Goal: Navigation & Orientation: Find specific page/section

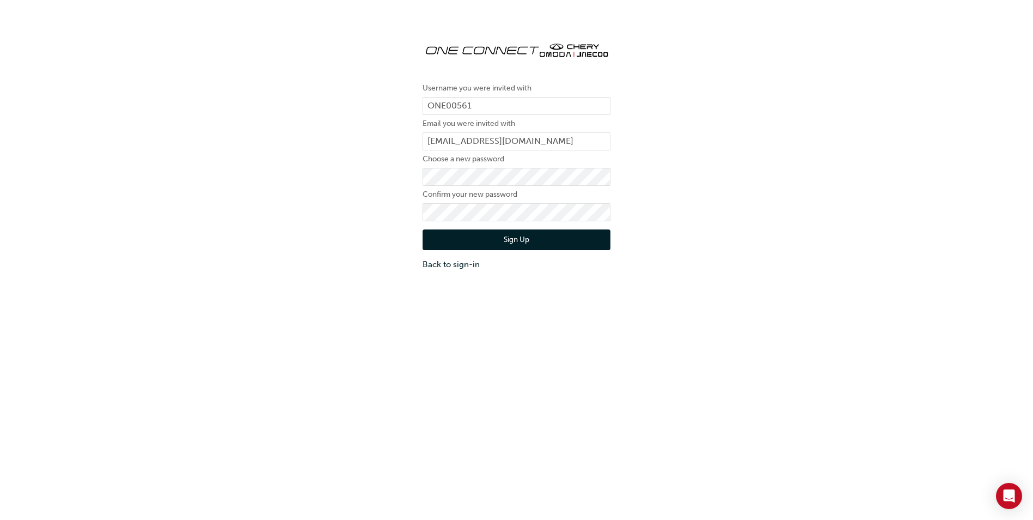
click at [519, 240] on button "Sign Up" at bounding box center [517, 239] width 188 height 21
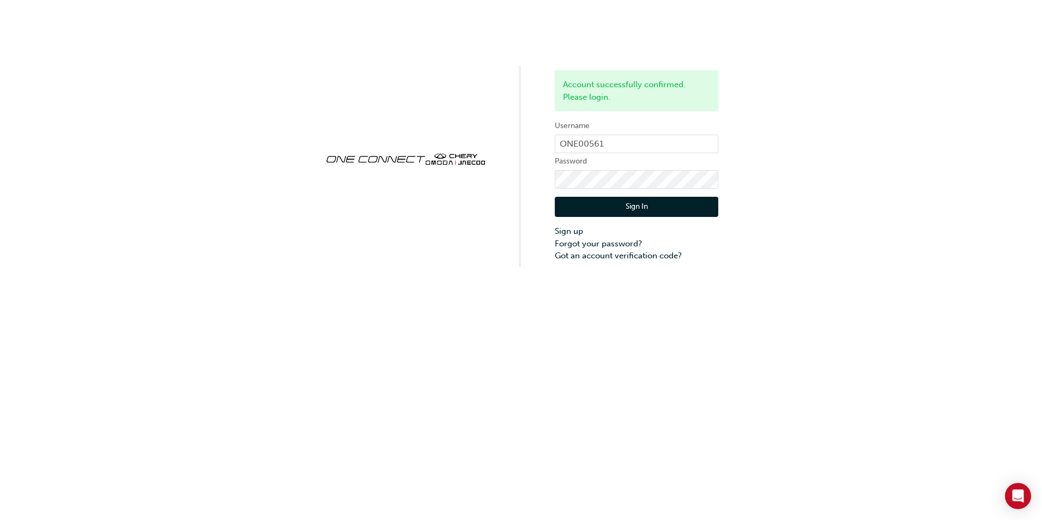
click at [652, 207] on button "Sign In" at bounding box center [636, 207] width 163 height 21
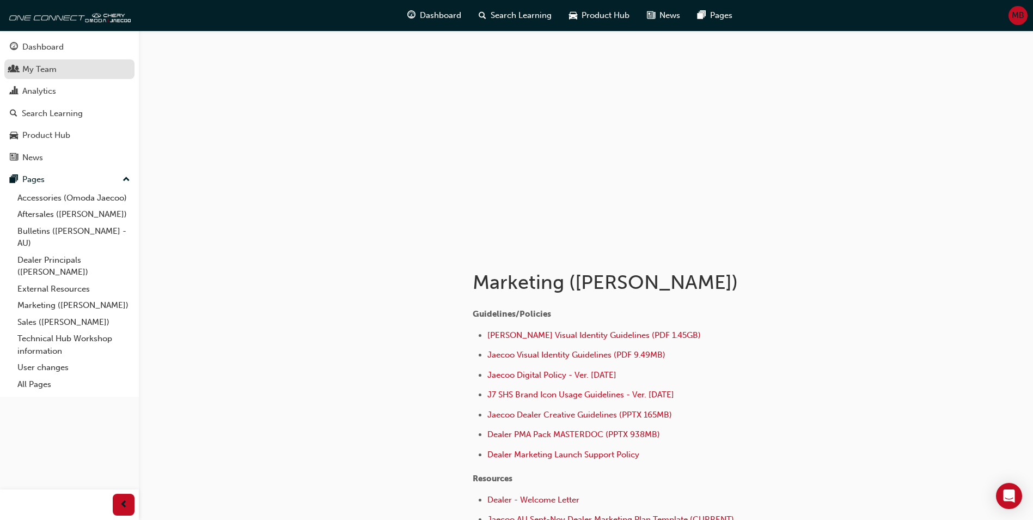
click at [60, 69] on div "My Team" at bounding box center [69, 70] width 119 height 14
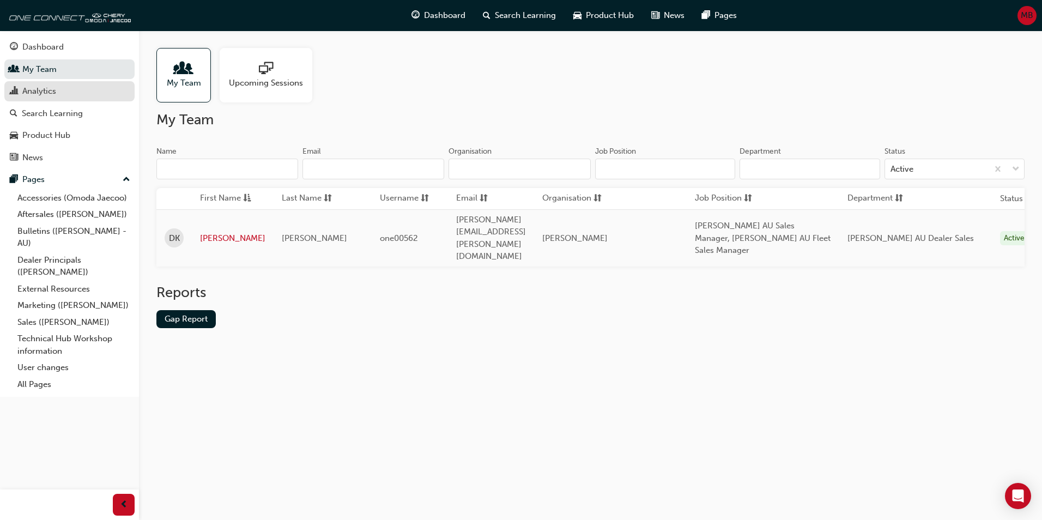
click at [42, 89] on div "Analytics" at bounding box center [39, 91] width 34 height 13
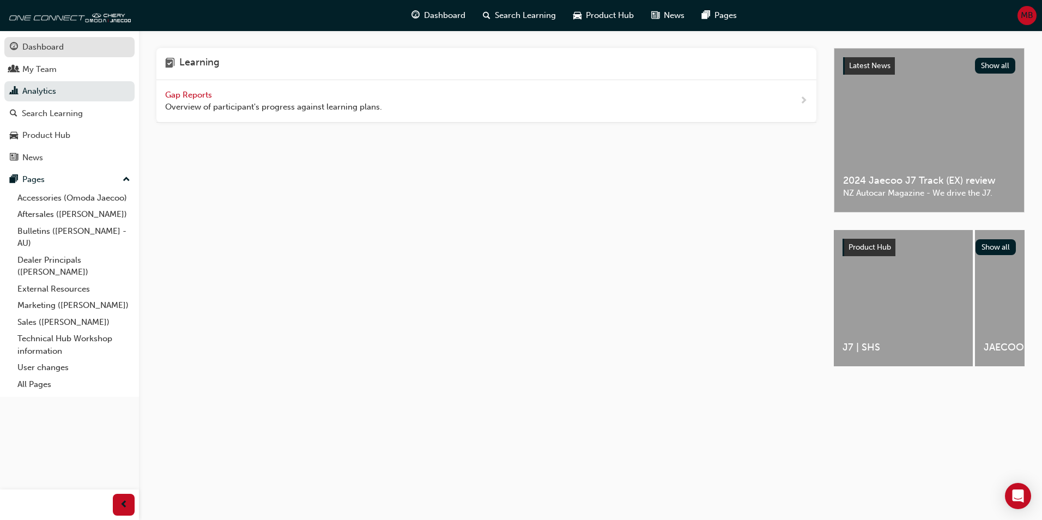
click at [45, 48] on div "Dashboard" at bounding box center [42, 47] width 41 height 13
